Goal: Transaction & Acquisition: Purchase product/service

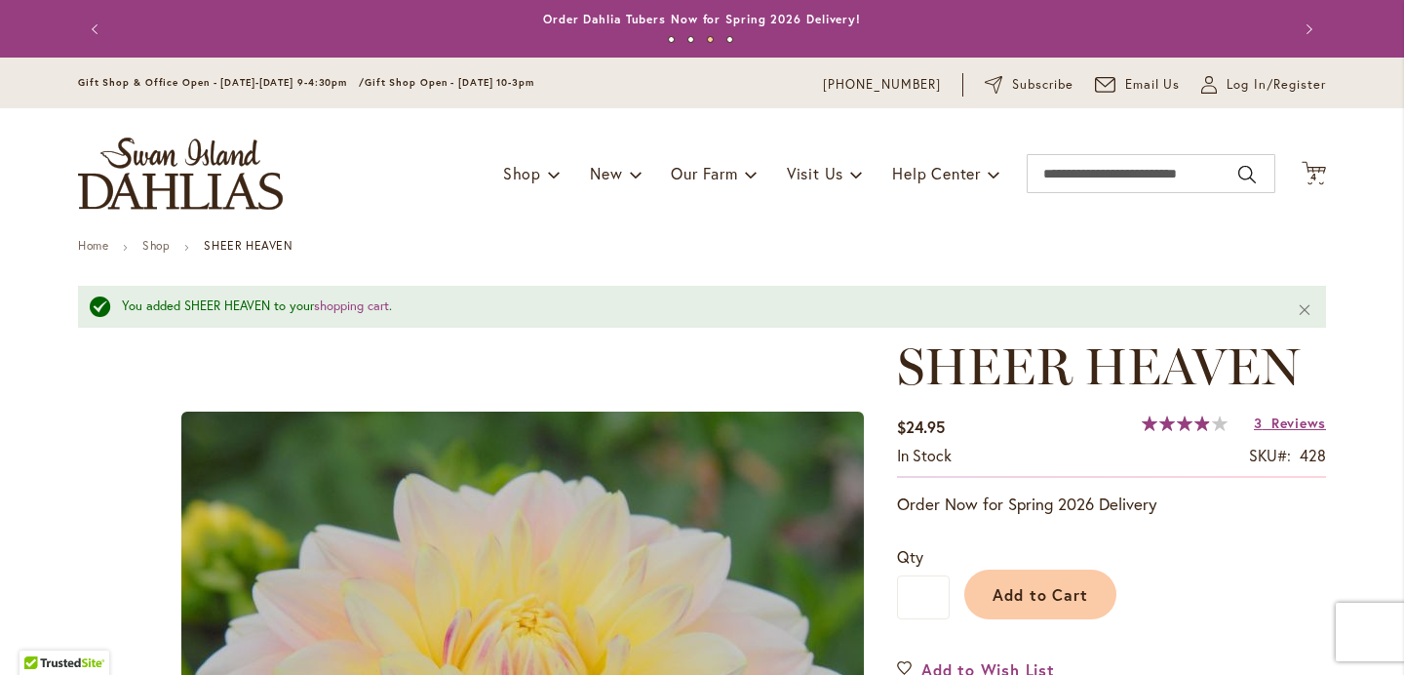
scroll to position [1445, 0]
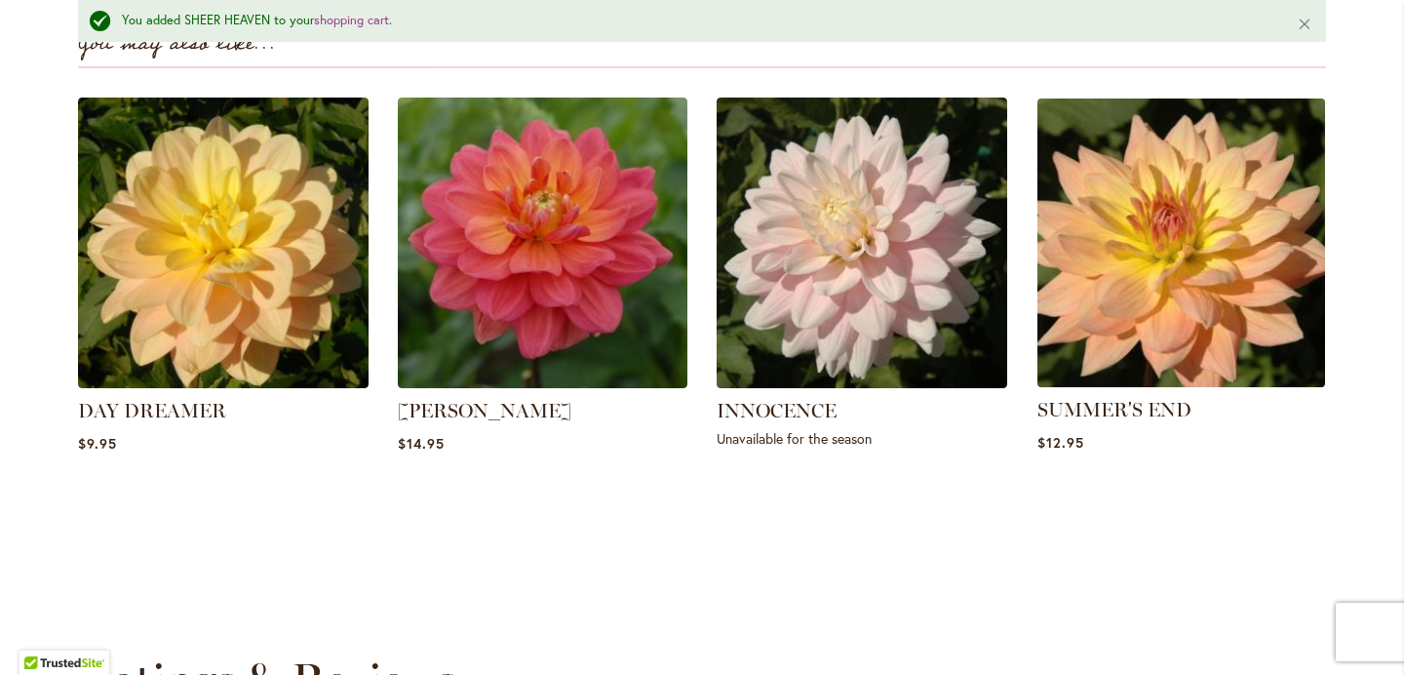
click at [1178, 284] on img at bounding box center [1180, 243] width 302 height 302
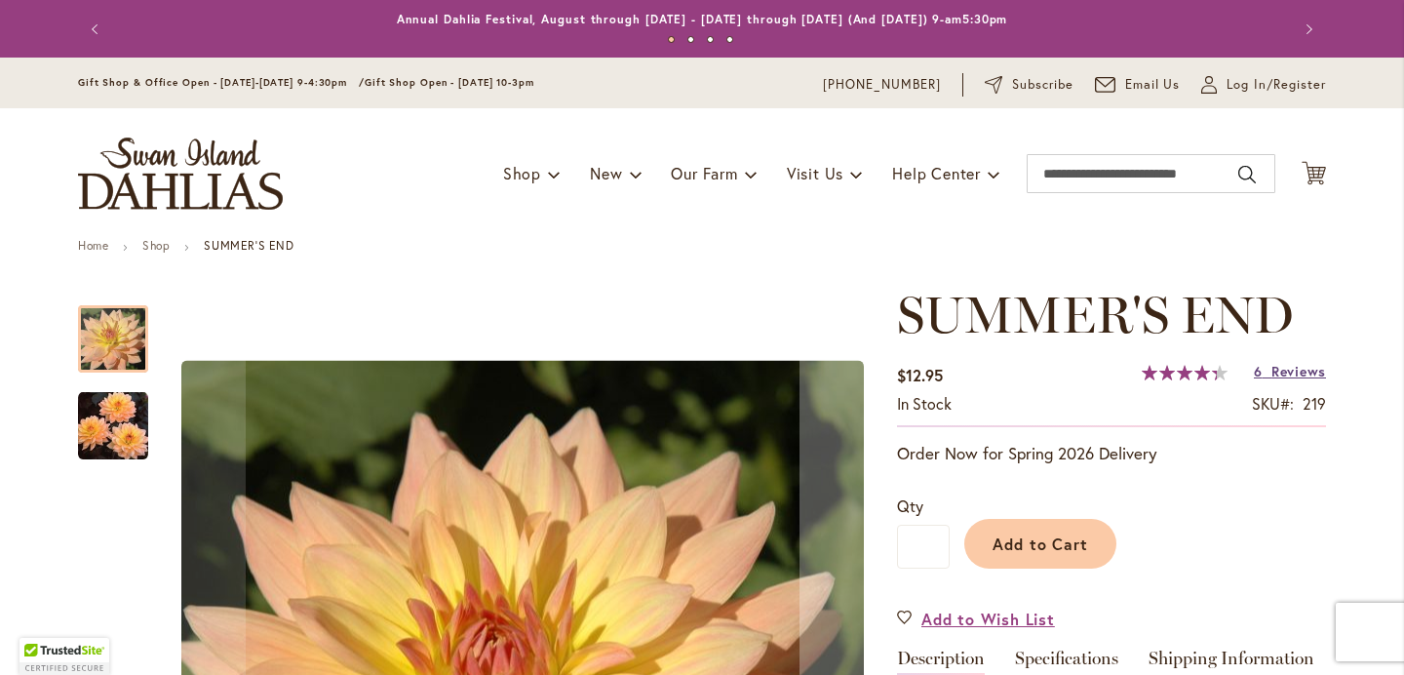
click at [1308, 371] on span "Reviews" at bounding box center [1298, 371] width 55 height 19
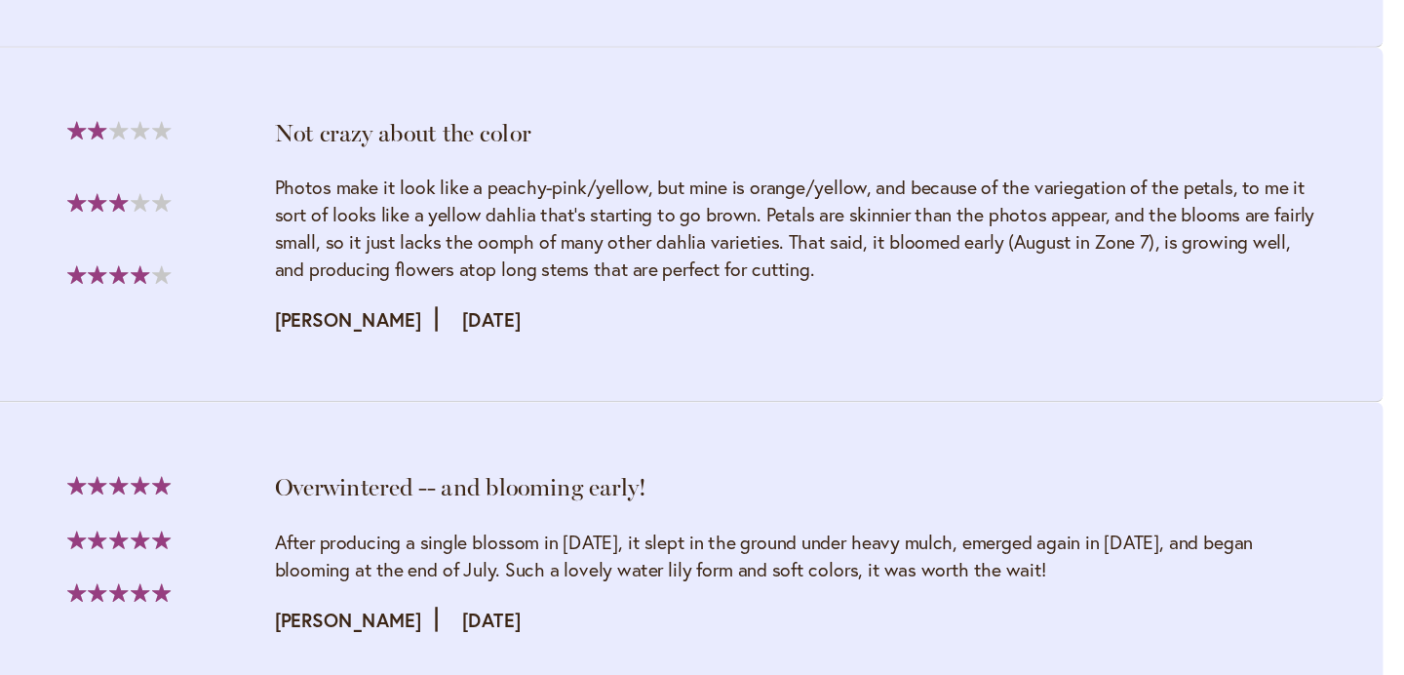
scroll to position [3020, 0]
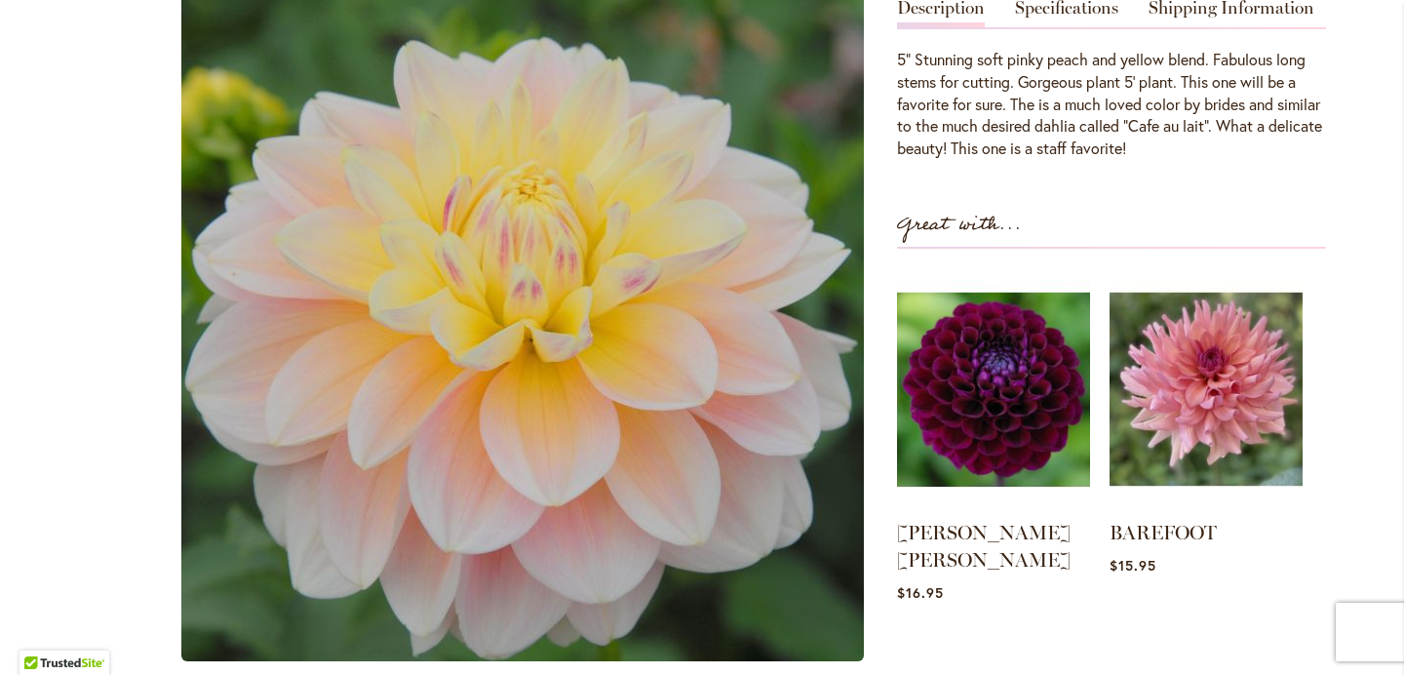
scroll to position [654, 0]
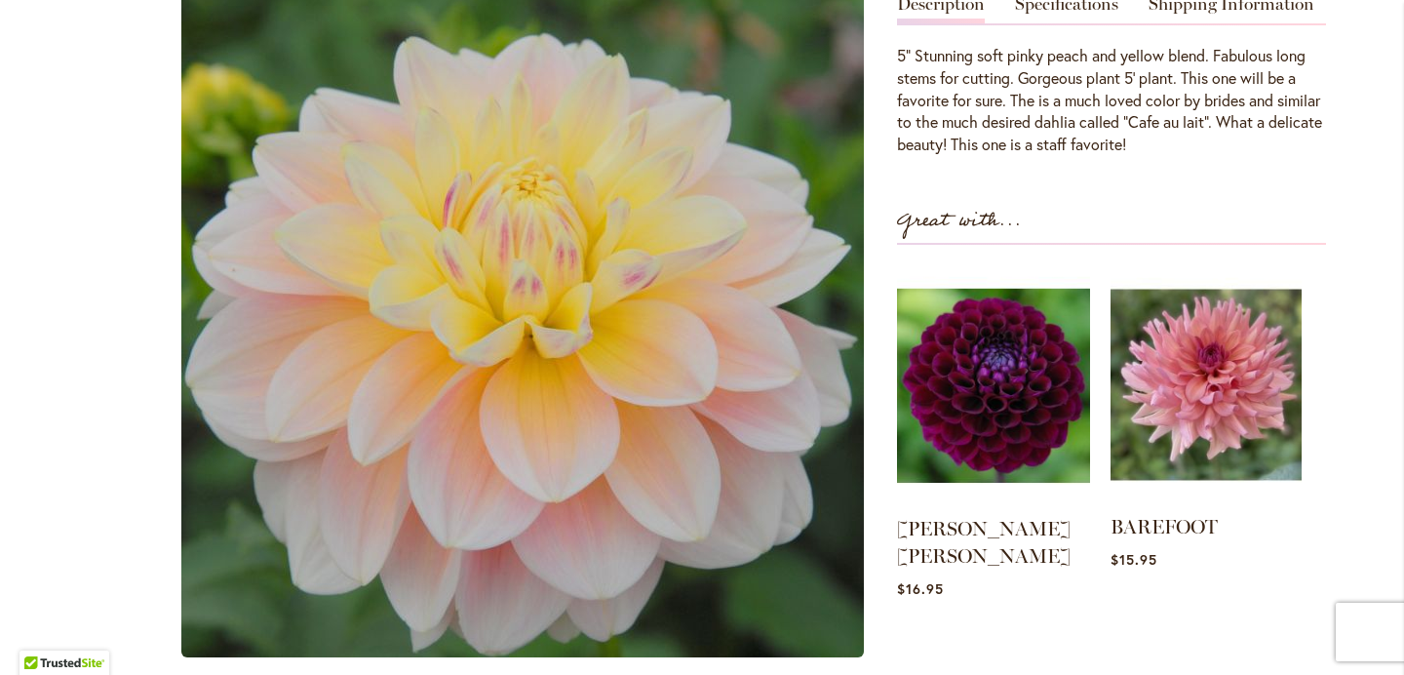
click at [1245, 366] on img at bounding box center [1205, 384] width 191 height 239
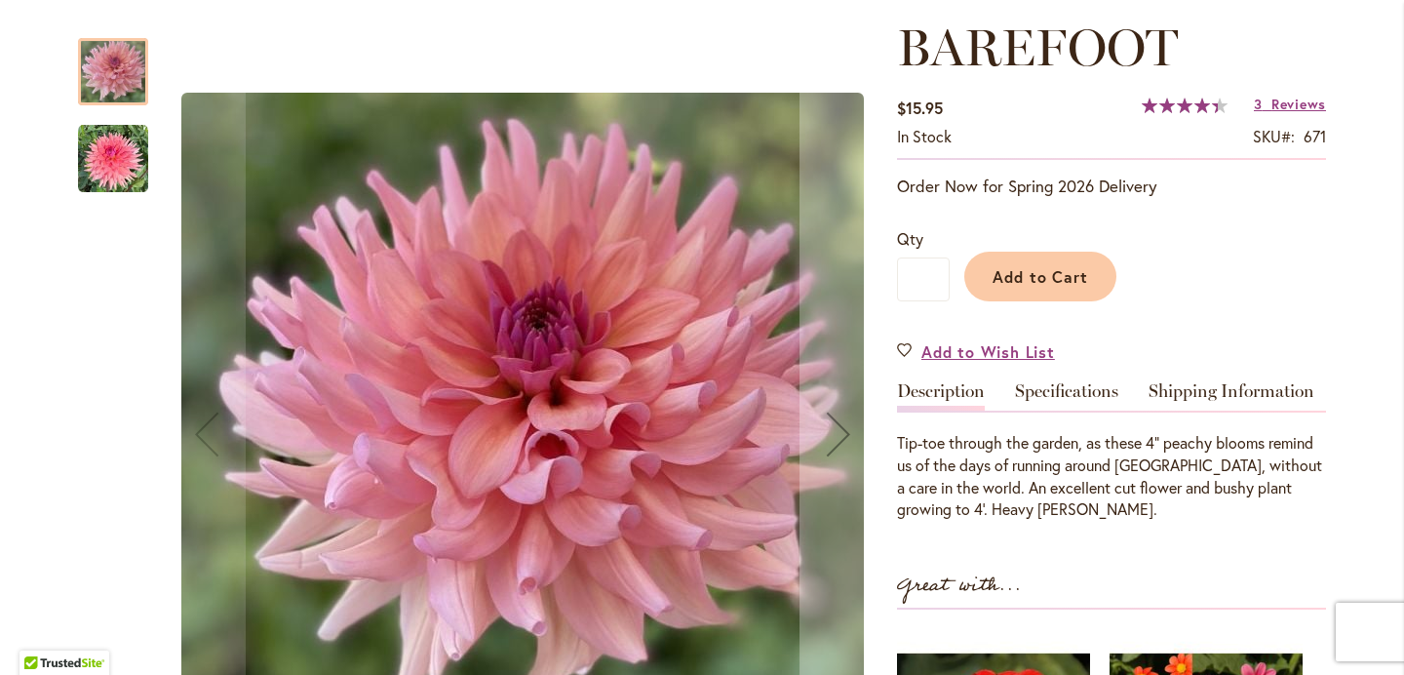
scroll to position [271, 0]
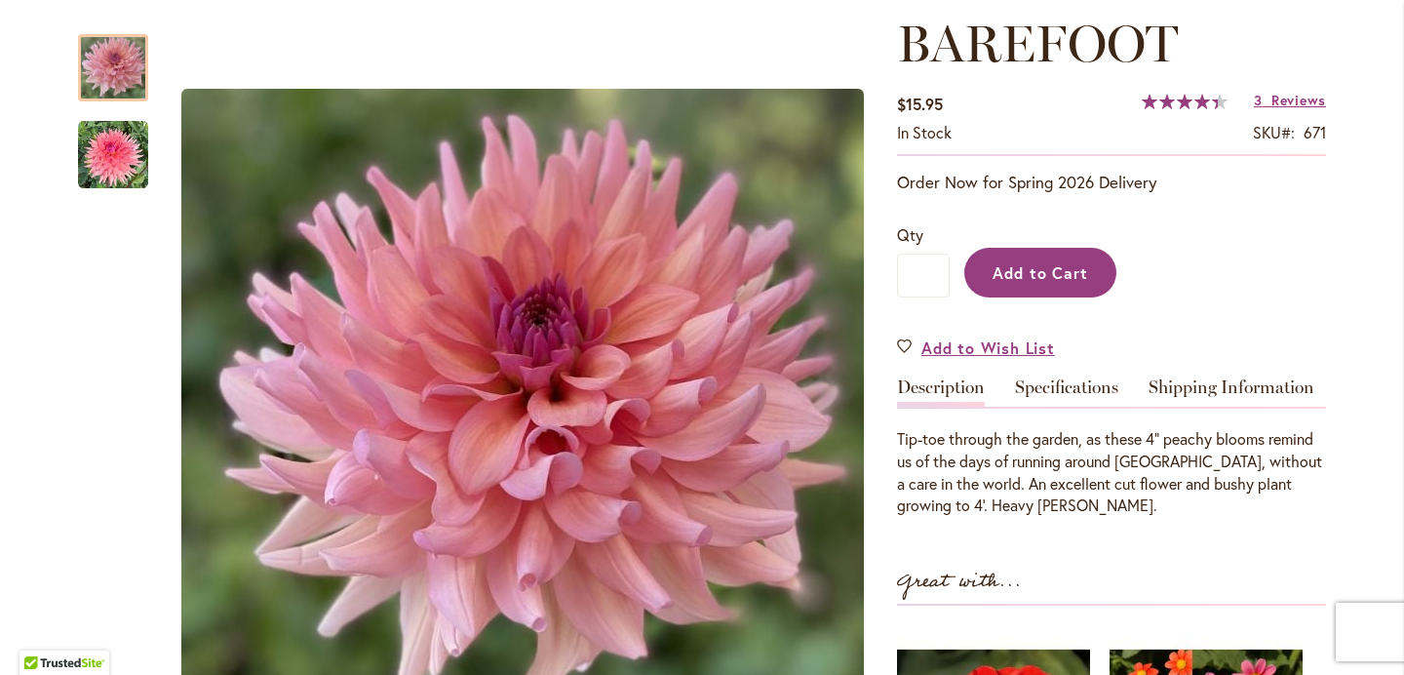
click at [1066, 273] on span "Add to Cart" at bounding box center [1040, 272] width 96 height 20
click at [1292, 101] on span "Reviews" at bounding box center [1298, 100] width 55 height 19
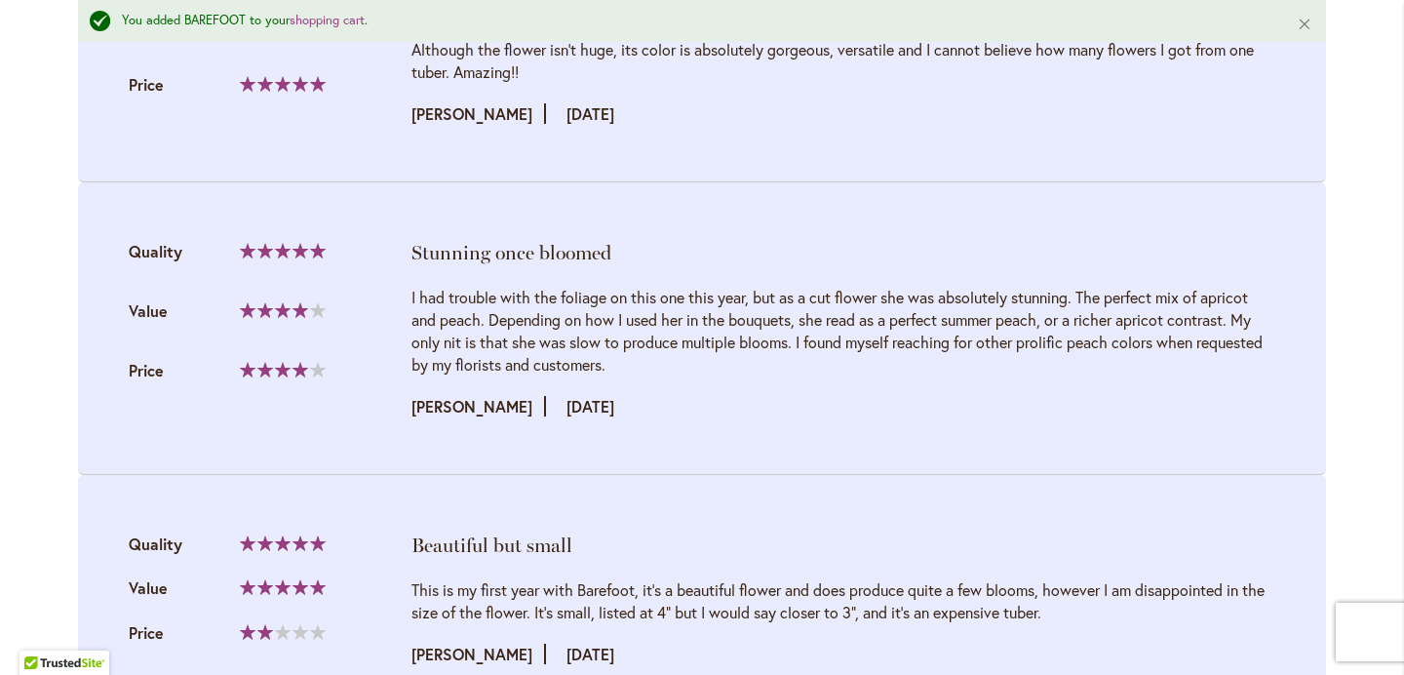
scroll to position [2352, 0]
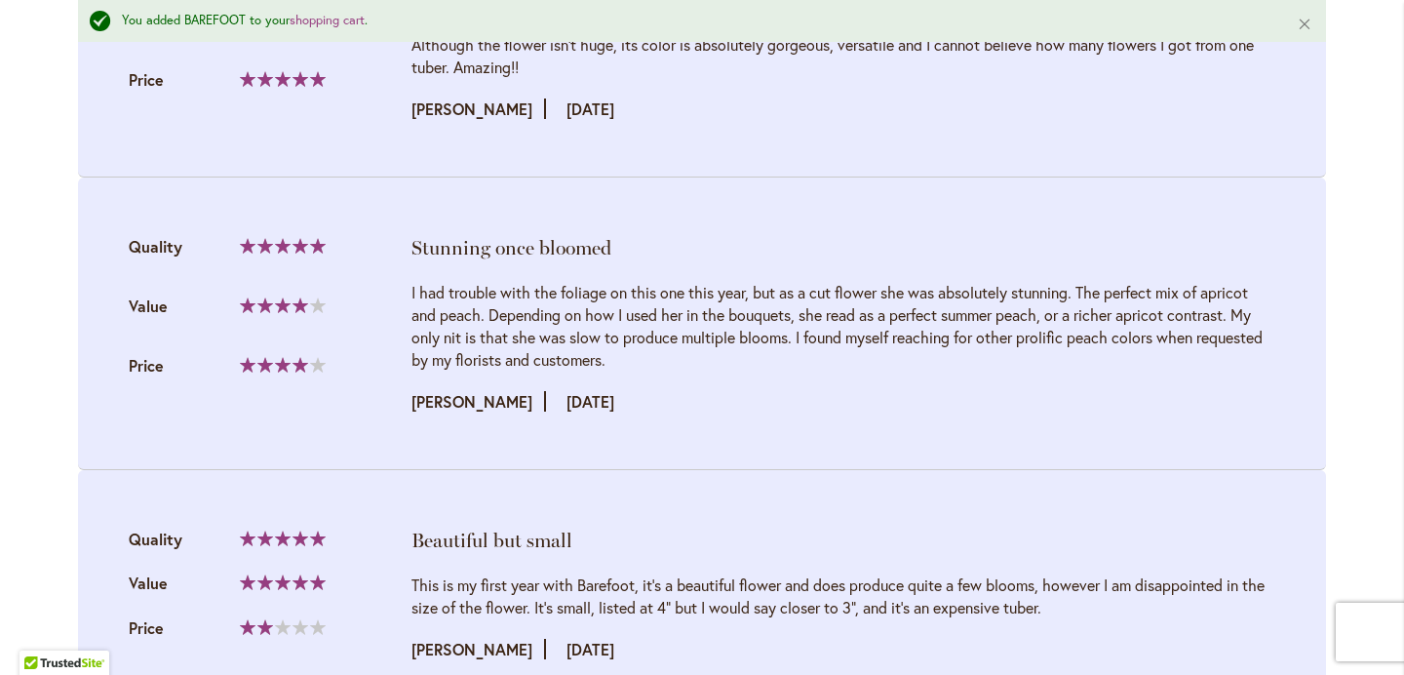
click at [908, 390] on div "Review by Courtney Posted on 9/20/22" at bounding box center [843, 401] width 864 height 22
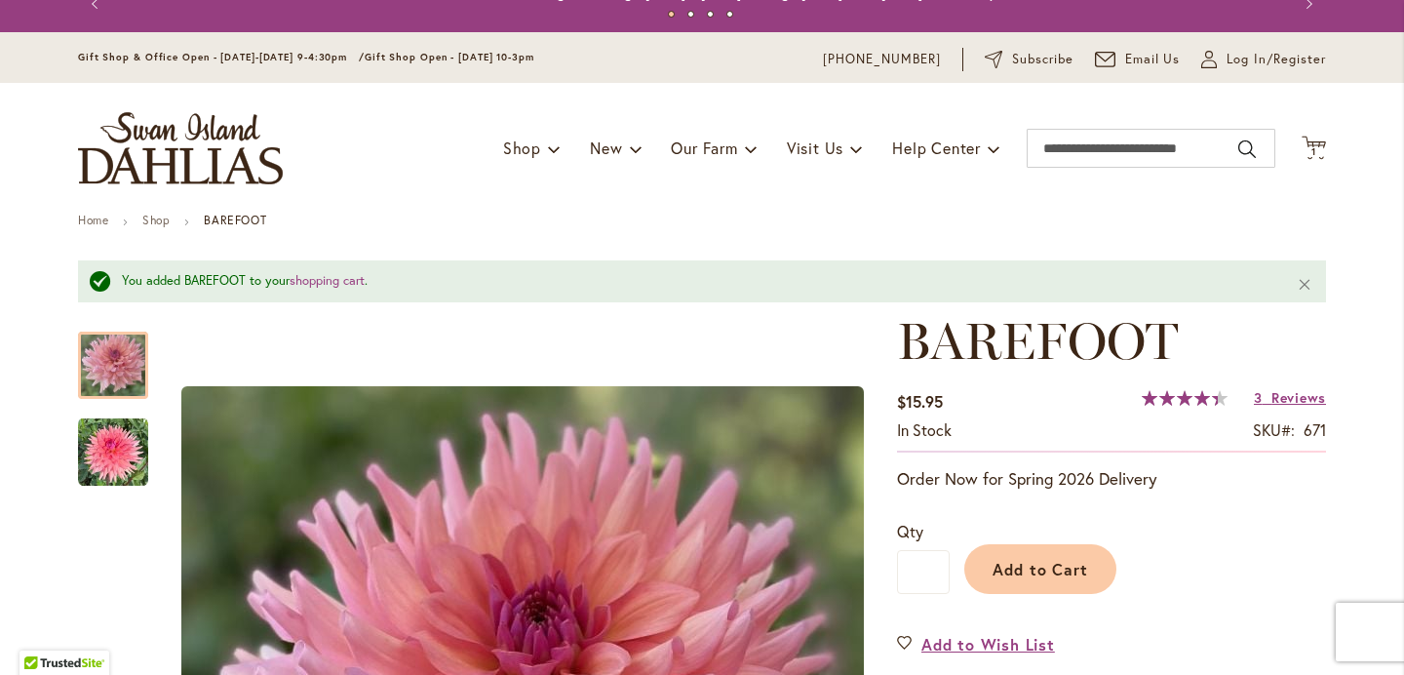
scroll to position [6, 0]
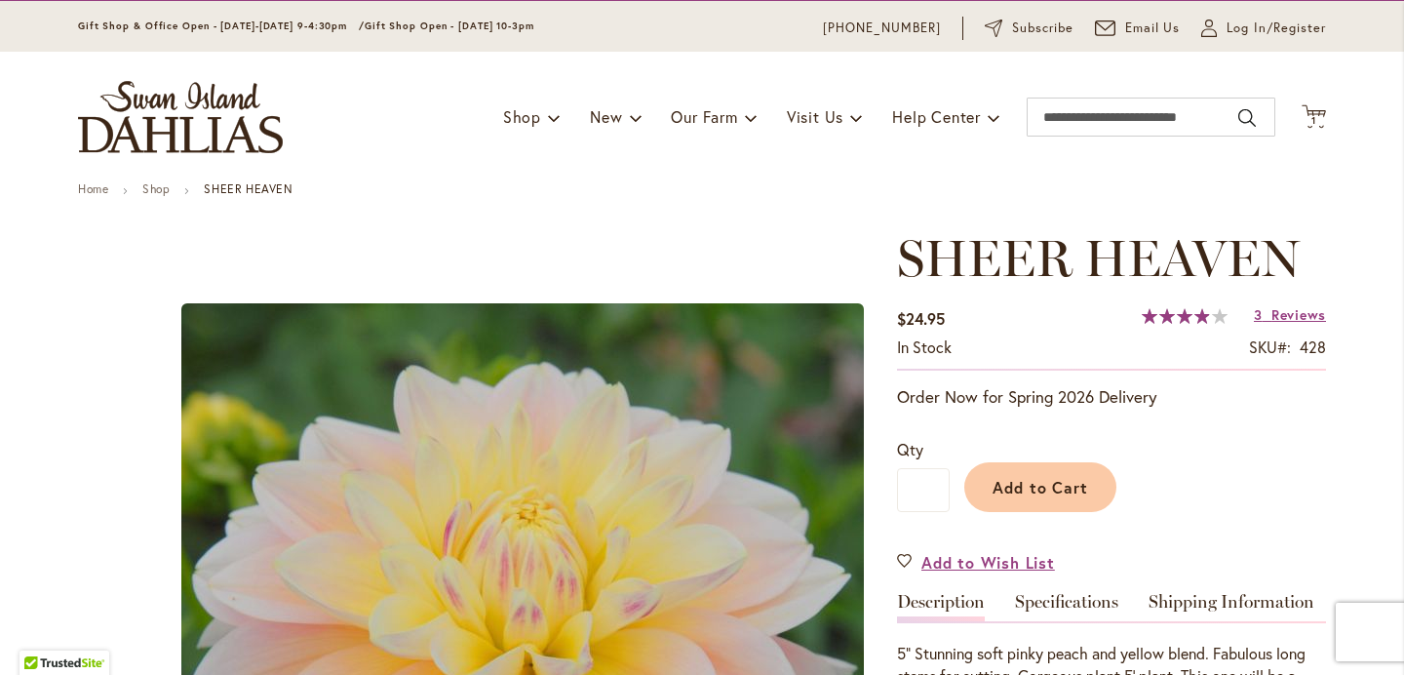
scroll to position [54, 0]
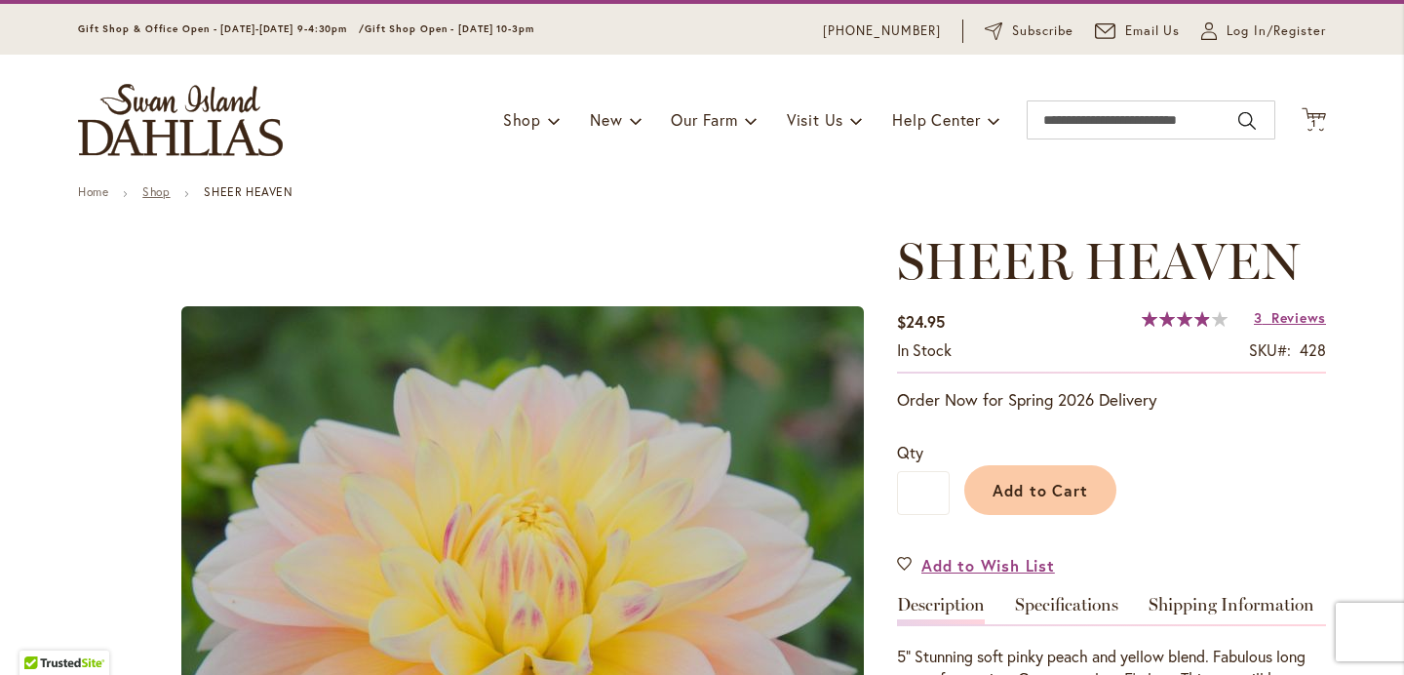
click at [159, 189] on link "Shop" at bounding box center [155, 191] width 27 height 15
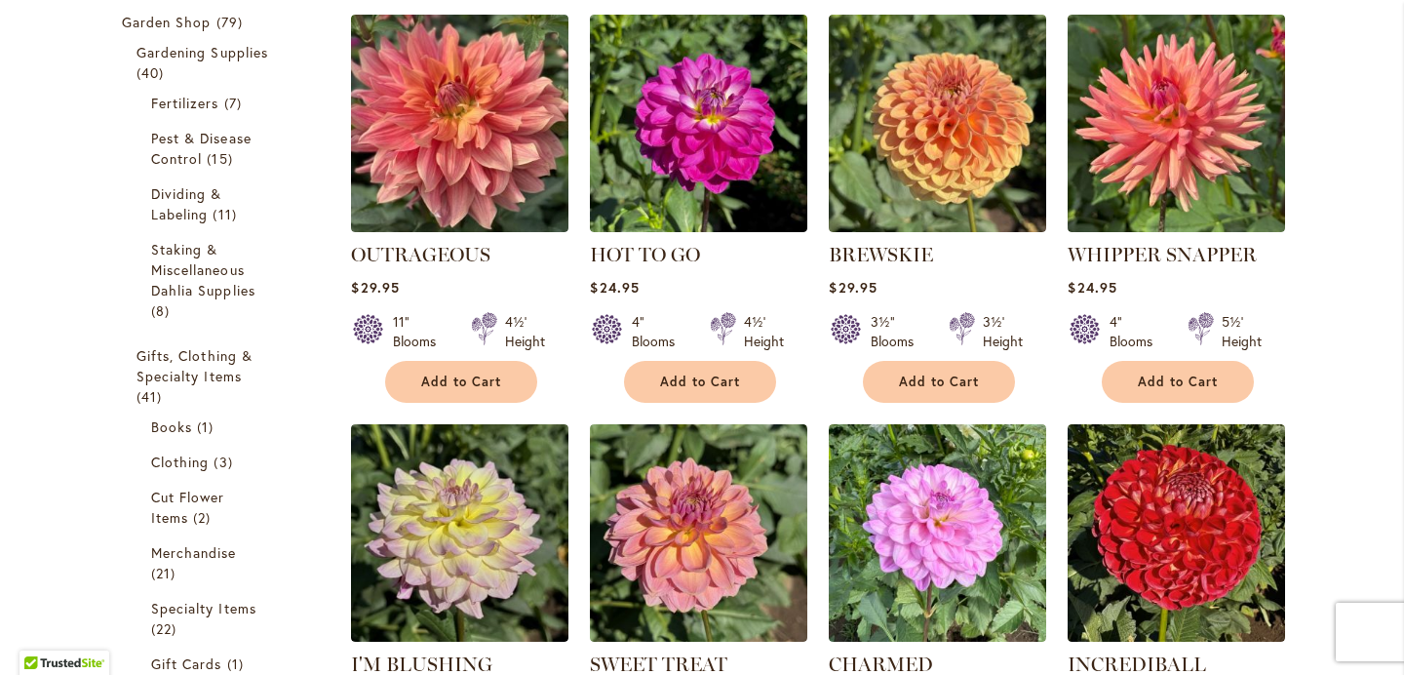
scroll to position [743, 0]
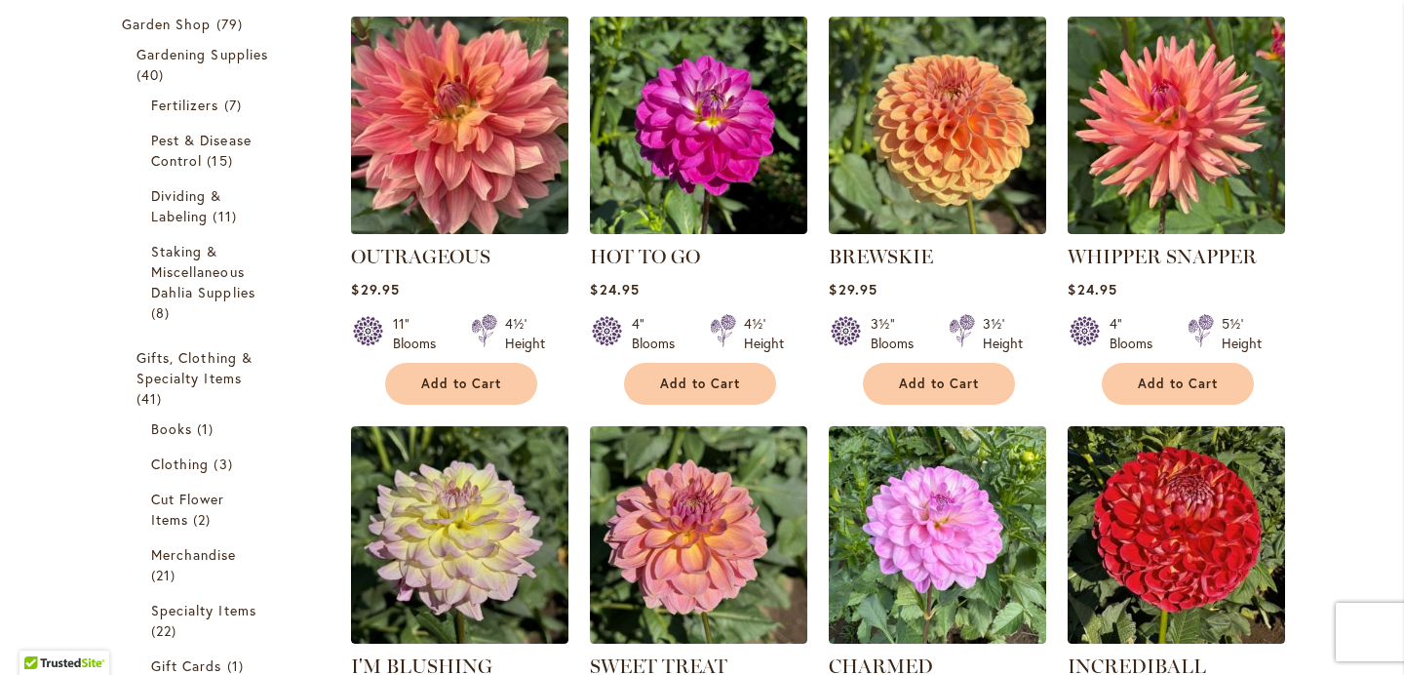
click at [478, 124] on img at bounding box center [460, 125] width 228 height 228
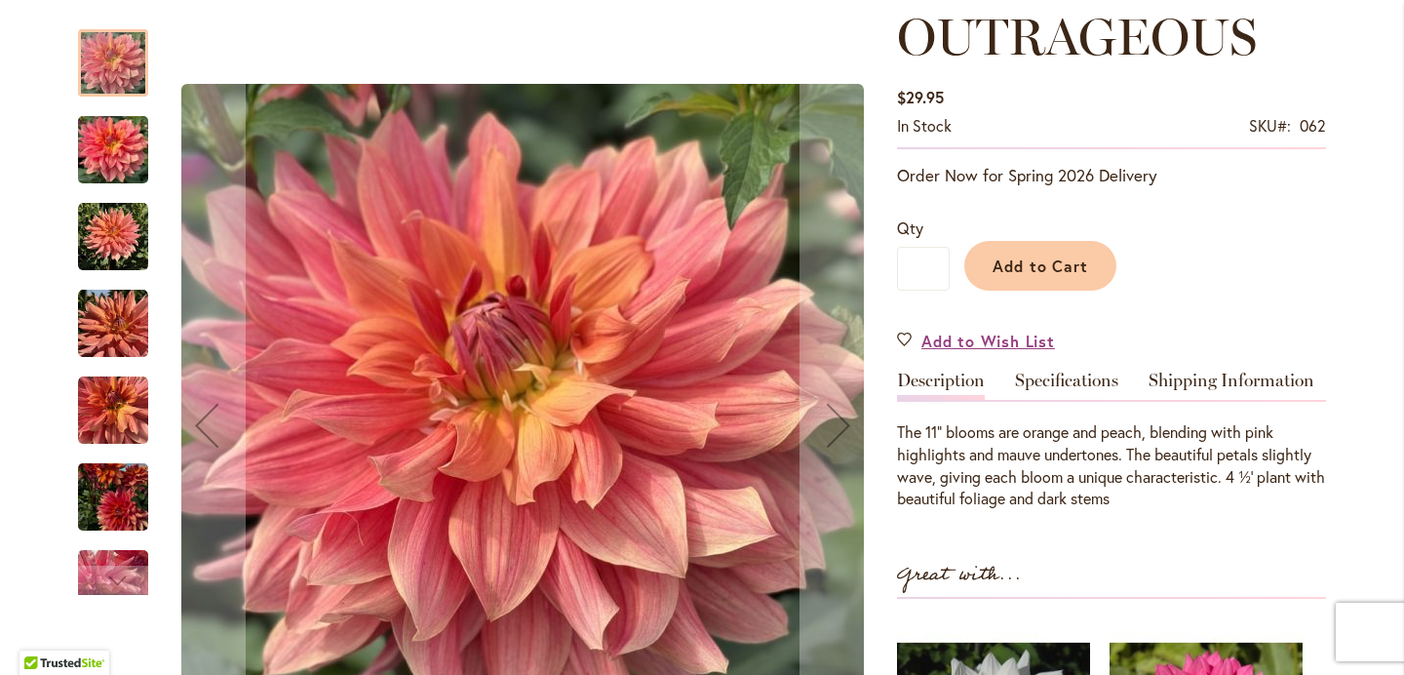
scroll to position [283, 0]
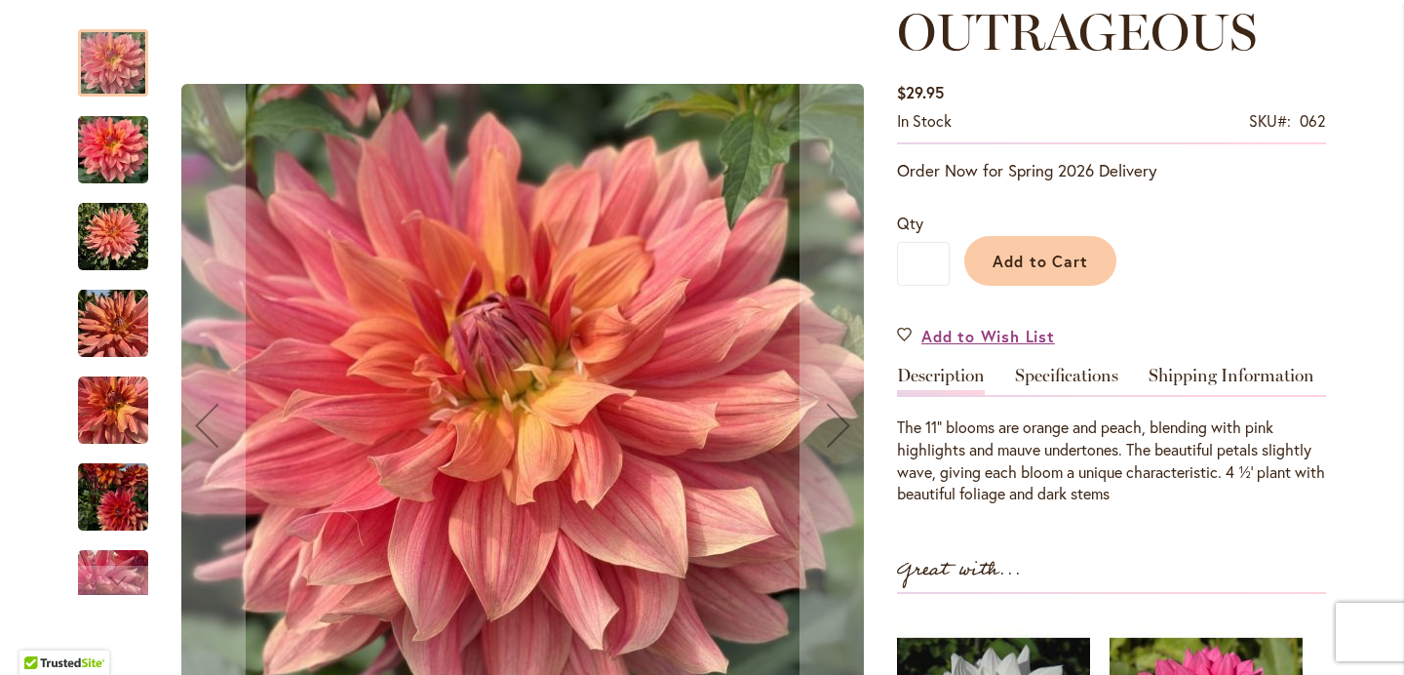
click at [111, 151] on img "OUTRAGEOUS" at bounding box center [113, 150] width 70 height 94
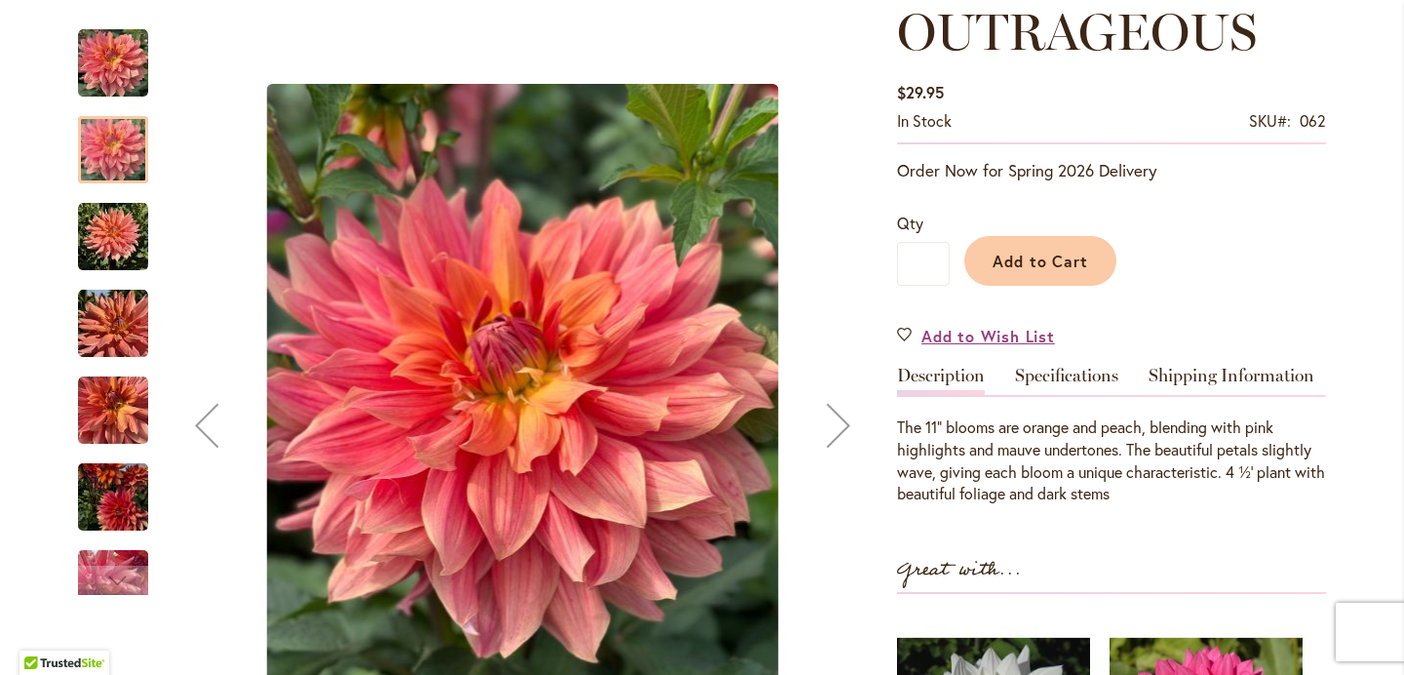
click at [108, 250] on img "OUTRAGEOUS" at bounding box center [113, 237] width 70 height 70
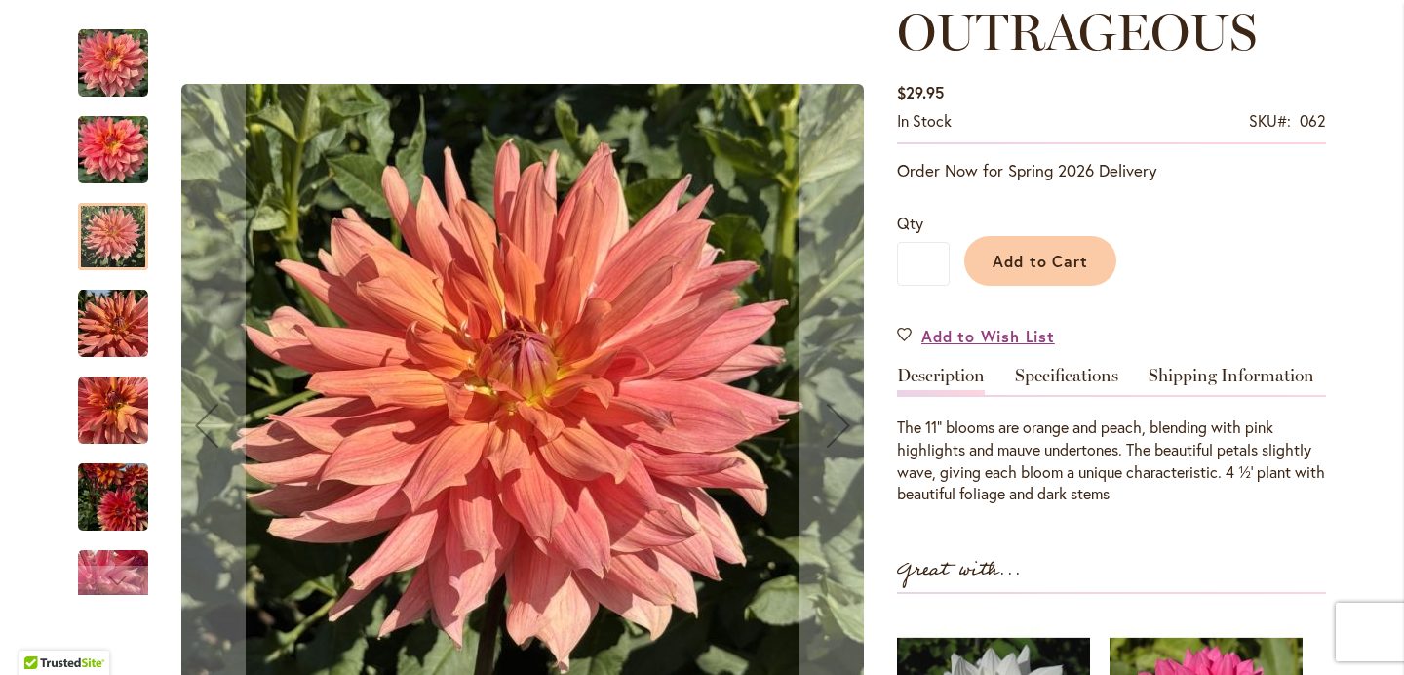
click at [112, 316] on img "OUTRAGEOUS" at bounding box center [113, 324] width 70 height 70
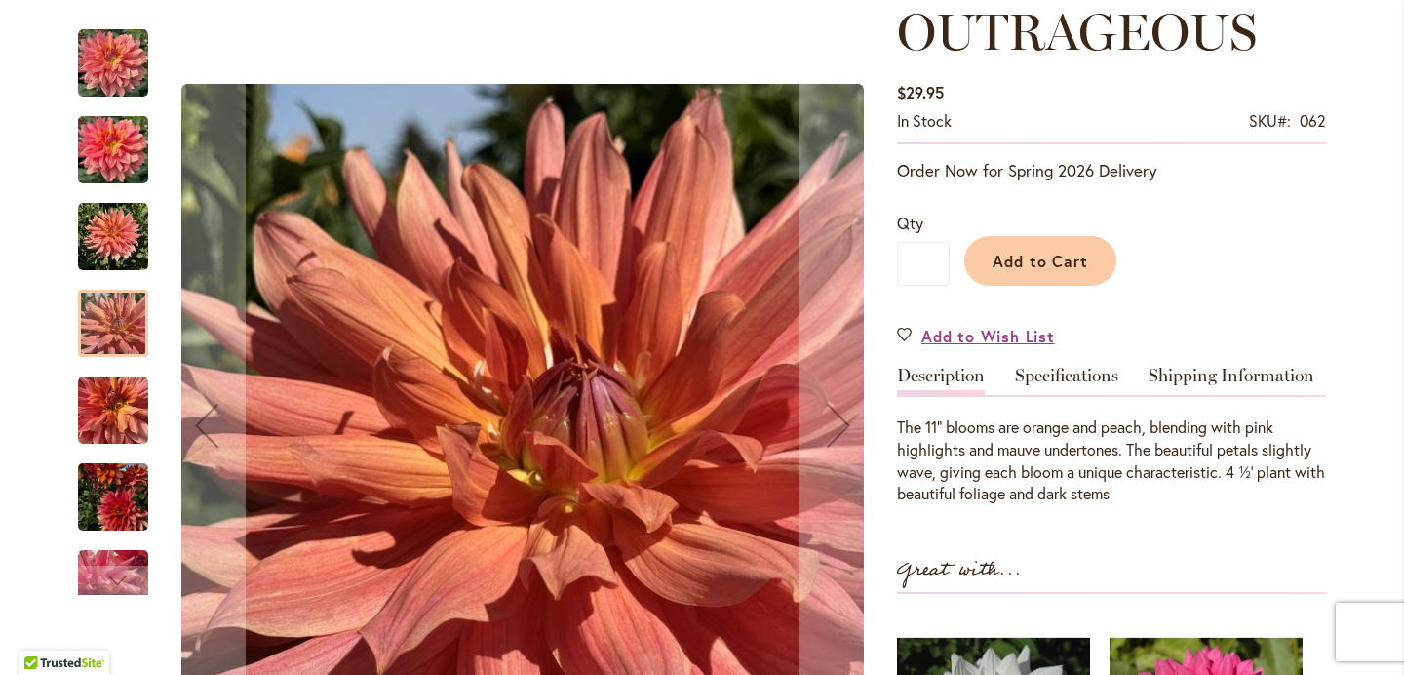
click at [114, 408] on img "OUTRAGEOUS" at bounding box center [113, 410] width 70 height 70
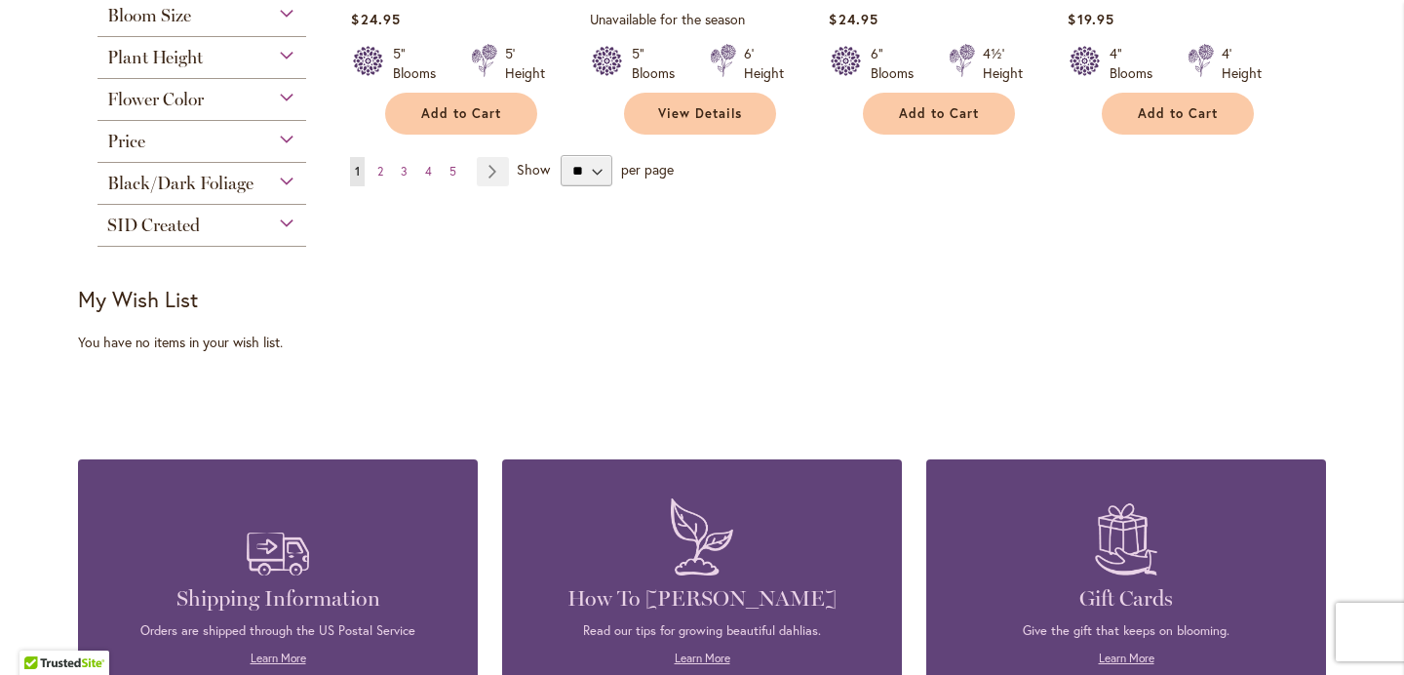
scroll to position [1861, 0]
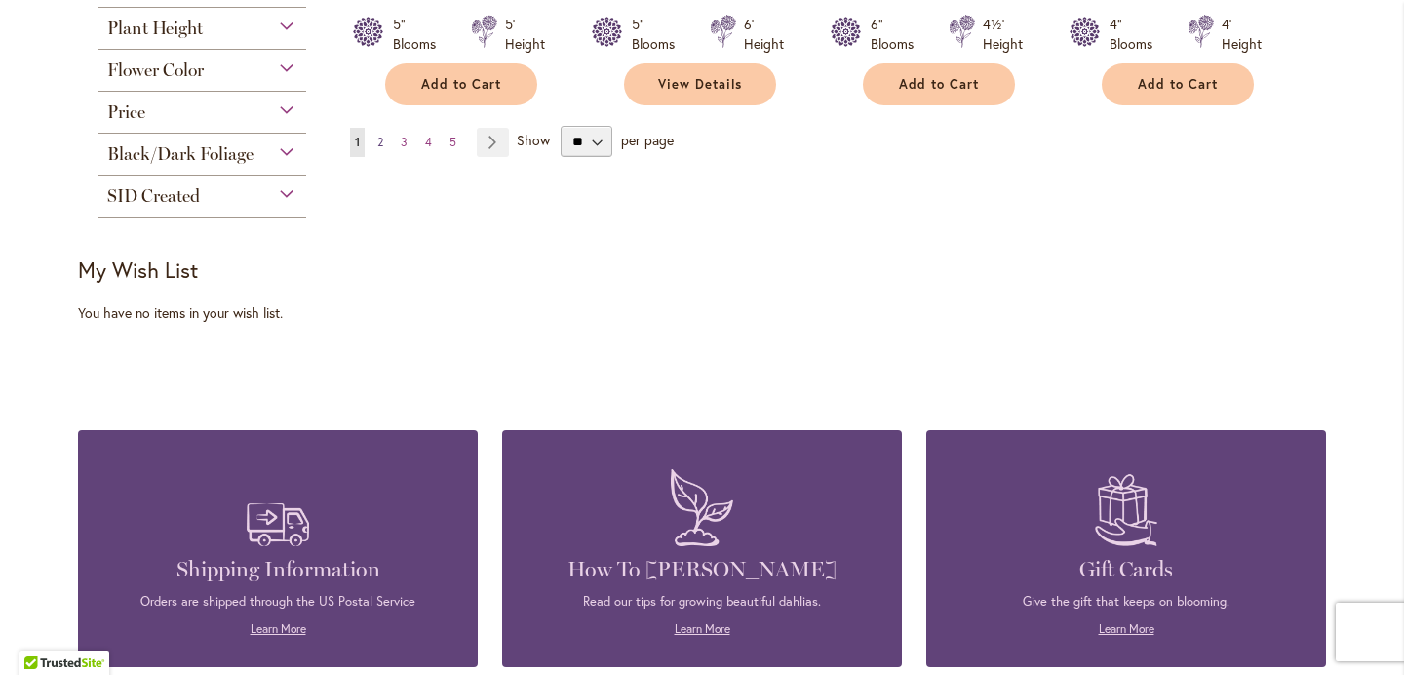
click at [379, 139] on span "2" at bounding box center [380, 142] width 6 height 15
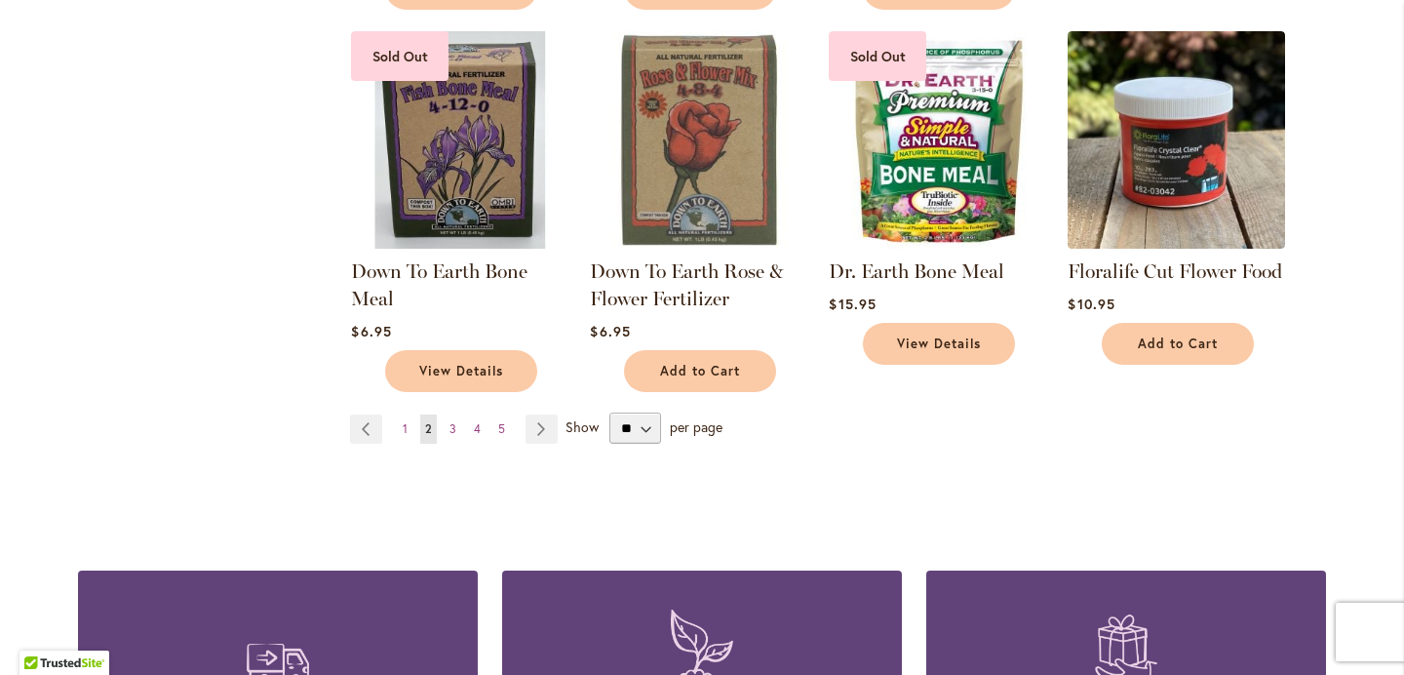
scroll to position [1518, 0]
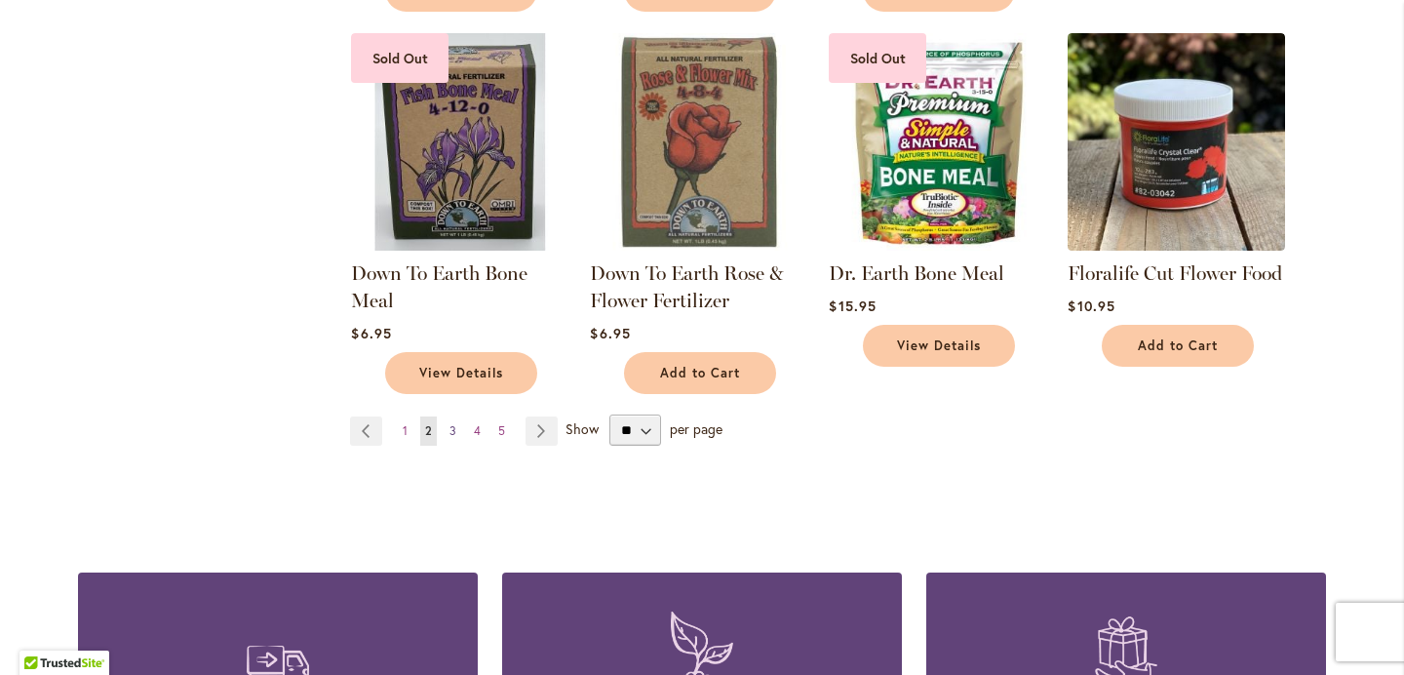
click at [452, 428] on span "3" at bounding box center [452, 430] width 7 height 15
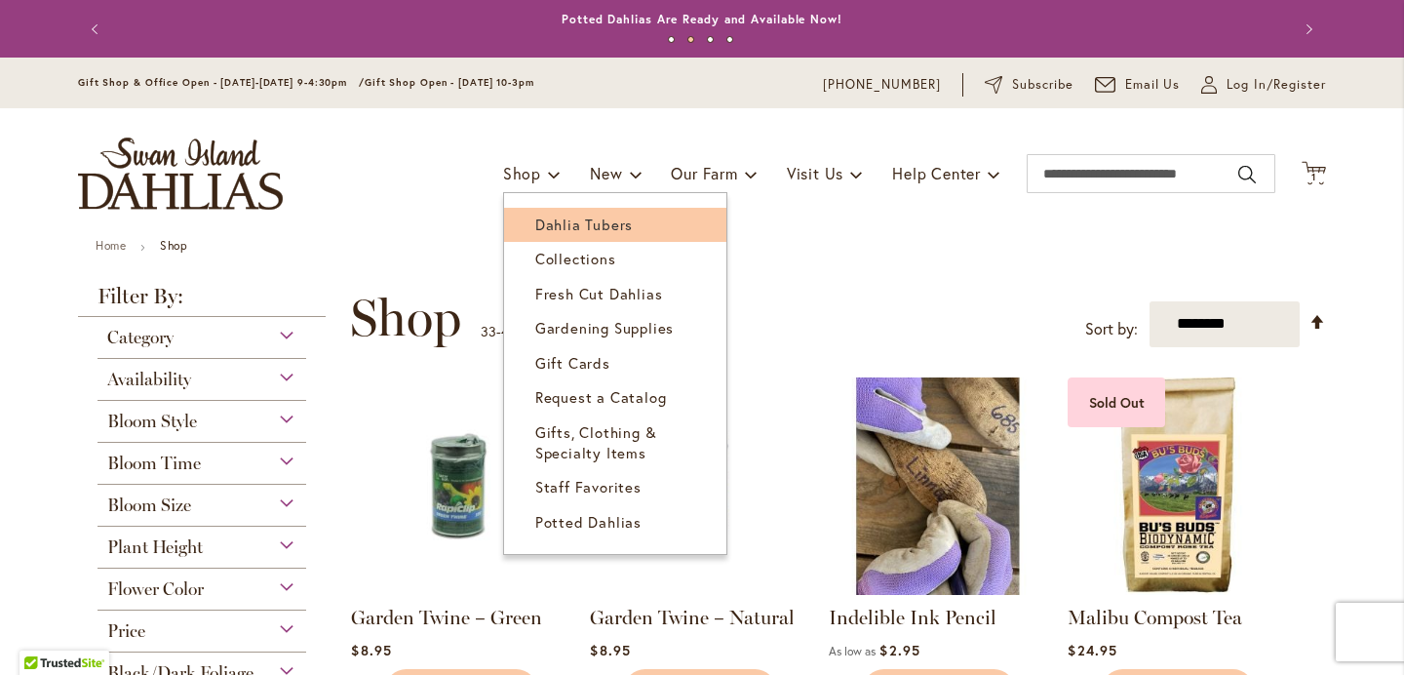
click at [556, 219] on span "Dahlia Tubers" at bounding box center [583, 223] width 97 height 19
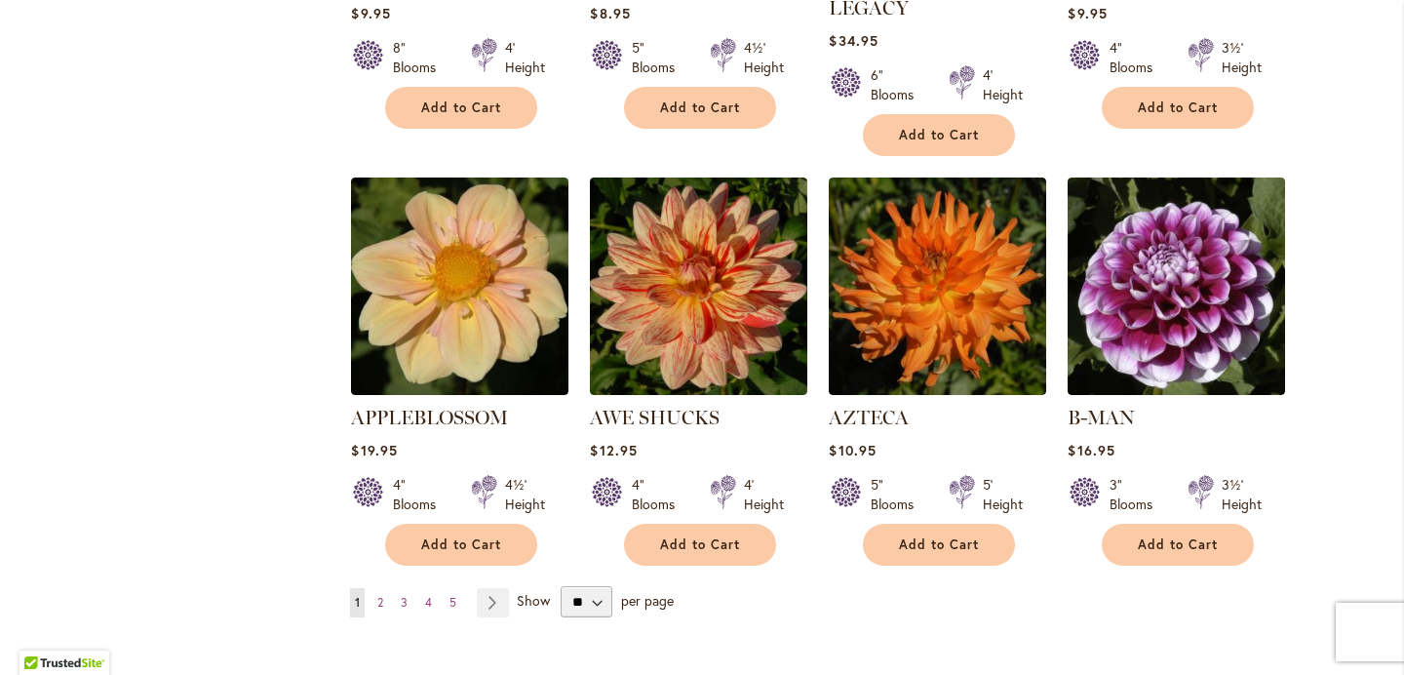
scroll to position [1593, 0]
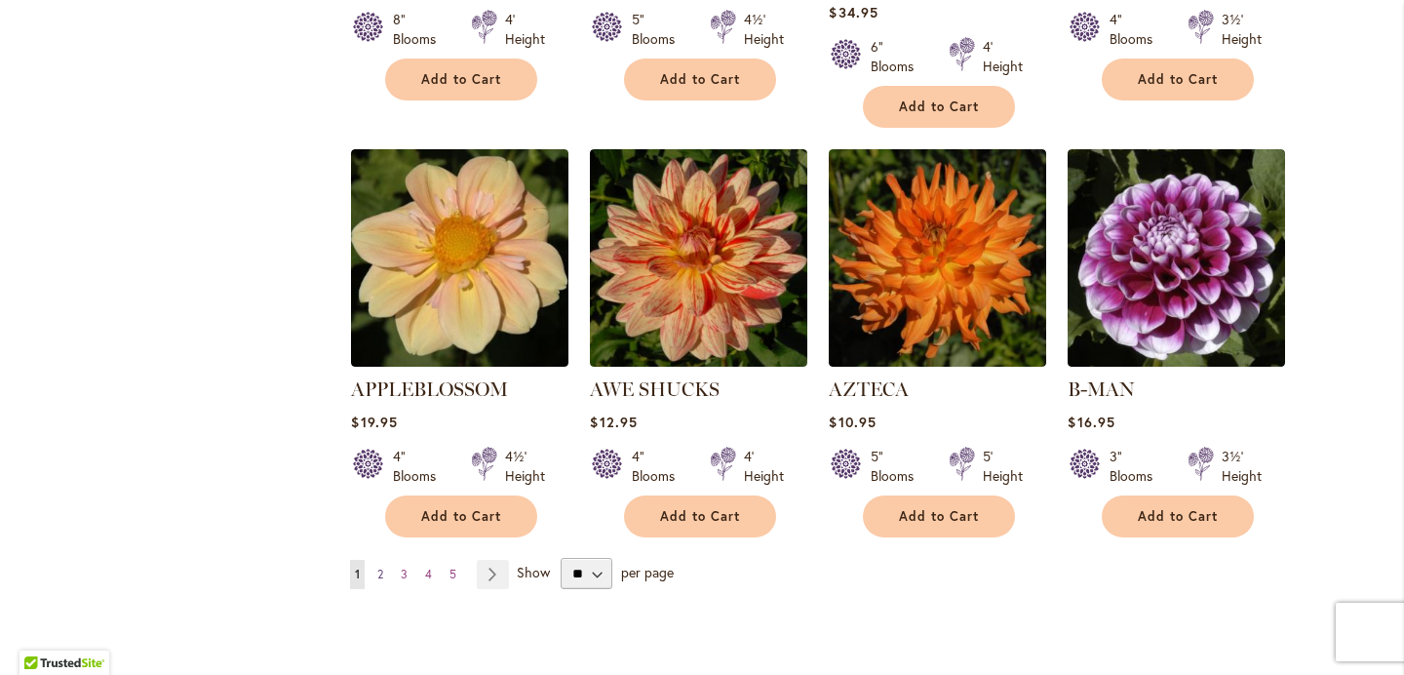
click at [382, 566] on span "2" at bounding box center [380, 573] width 6 height 15
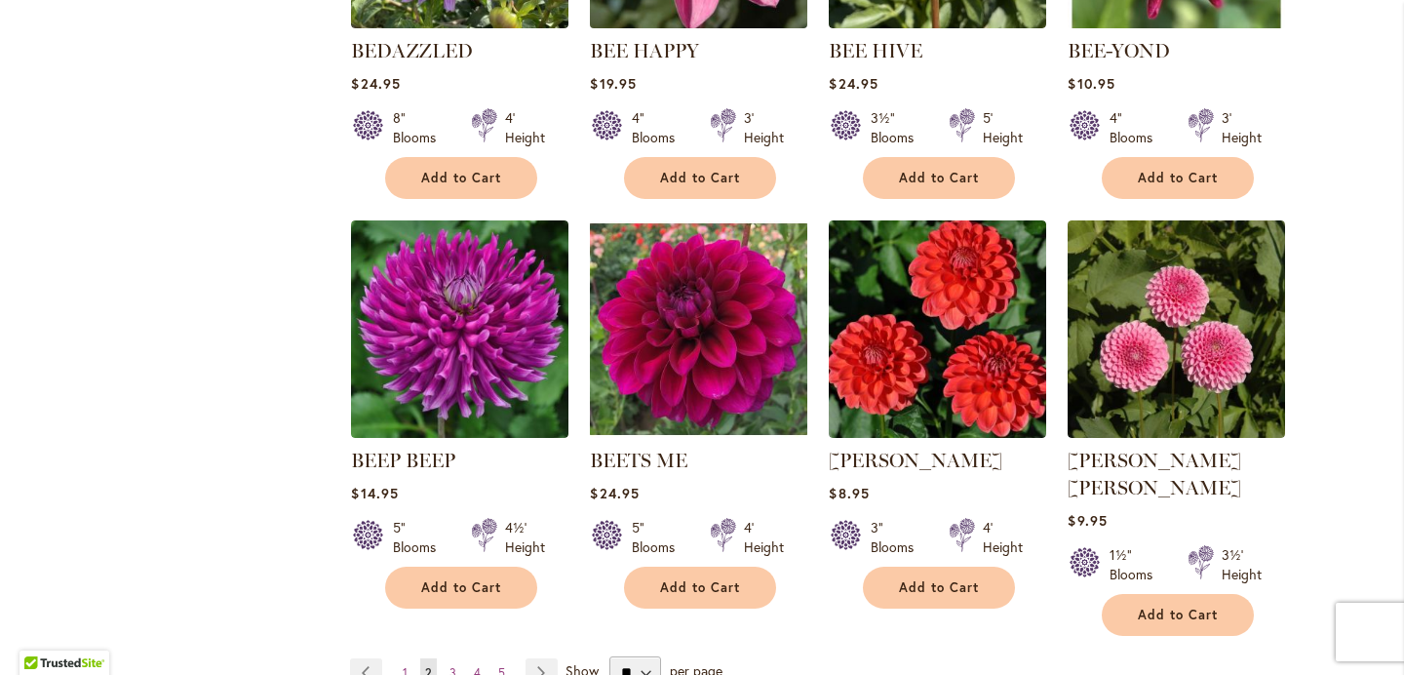
scroll to position [1508, 0]
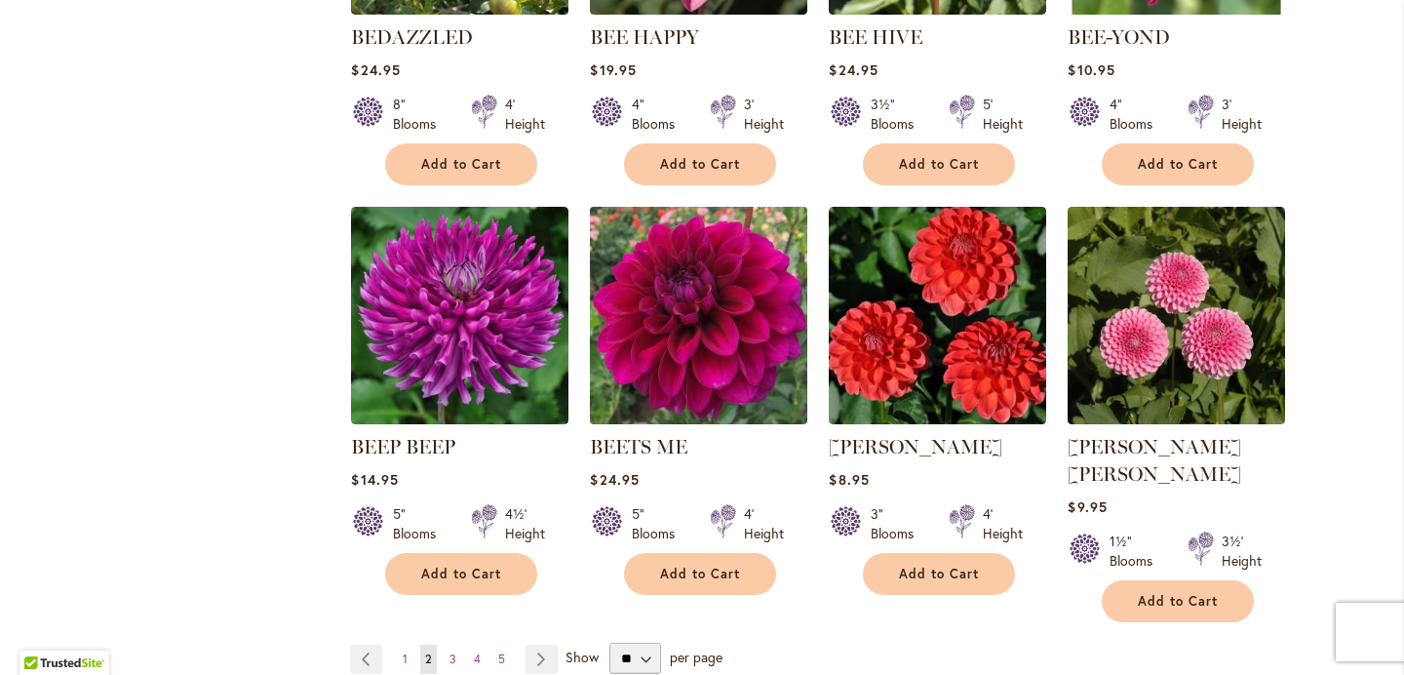
click at [707, 272] on img at bounding box center [699, 316] width 228 height 228
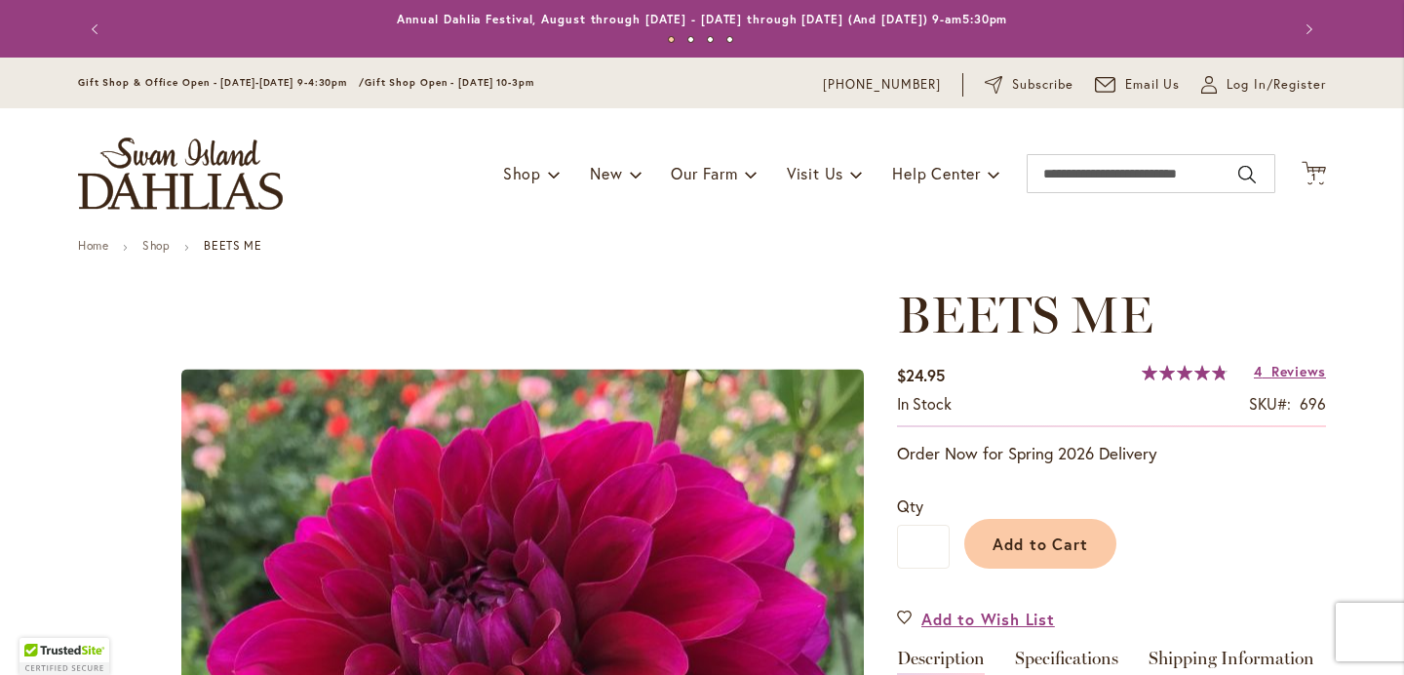
scroll to position [110, 0]
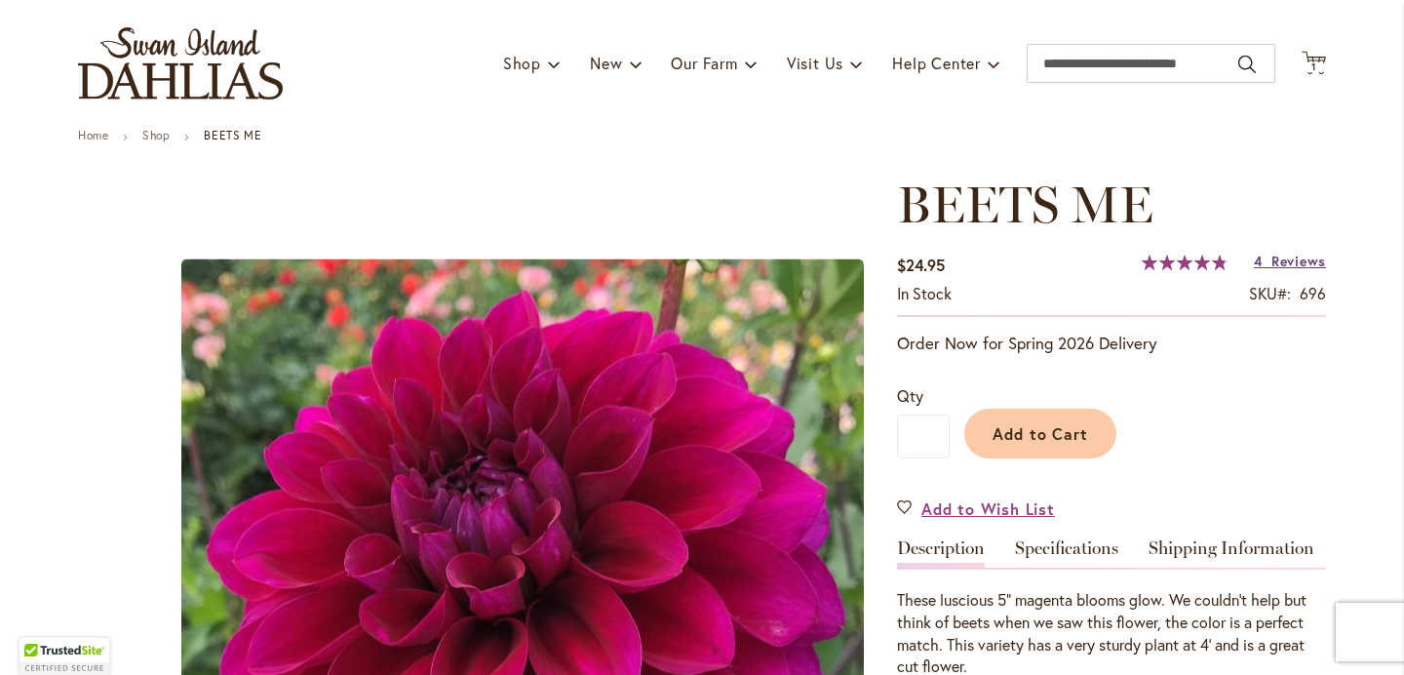
click at [1285, 259] on span "Reviews" at bounding box center [1298, 260] width 55 height 19
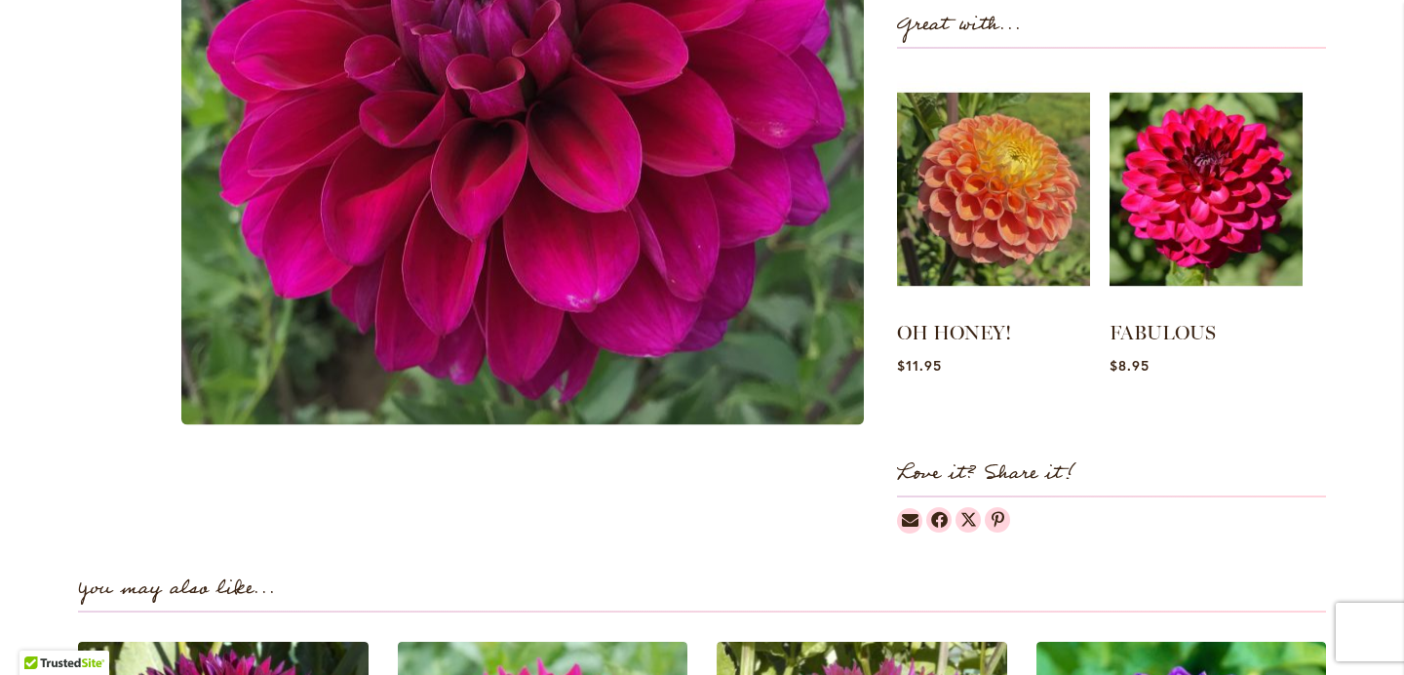
scroll to position [614, 0]
